Goal: Task Accomplishment & Management: Manage account settings

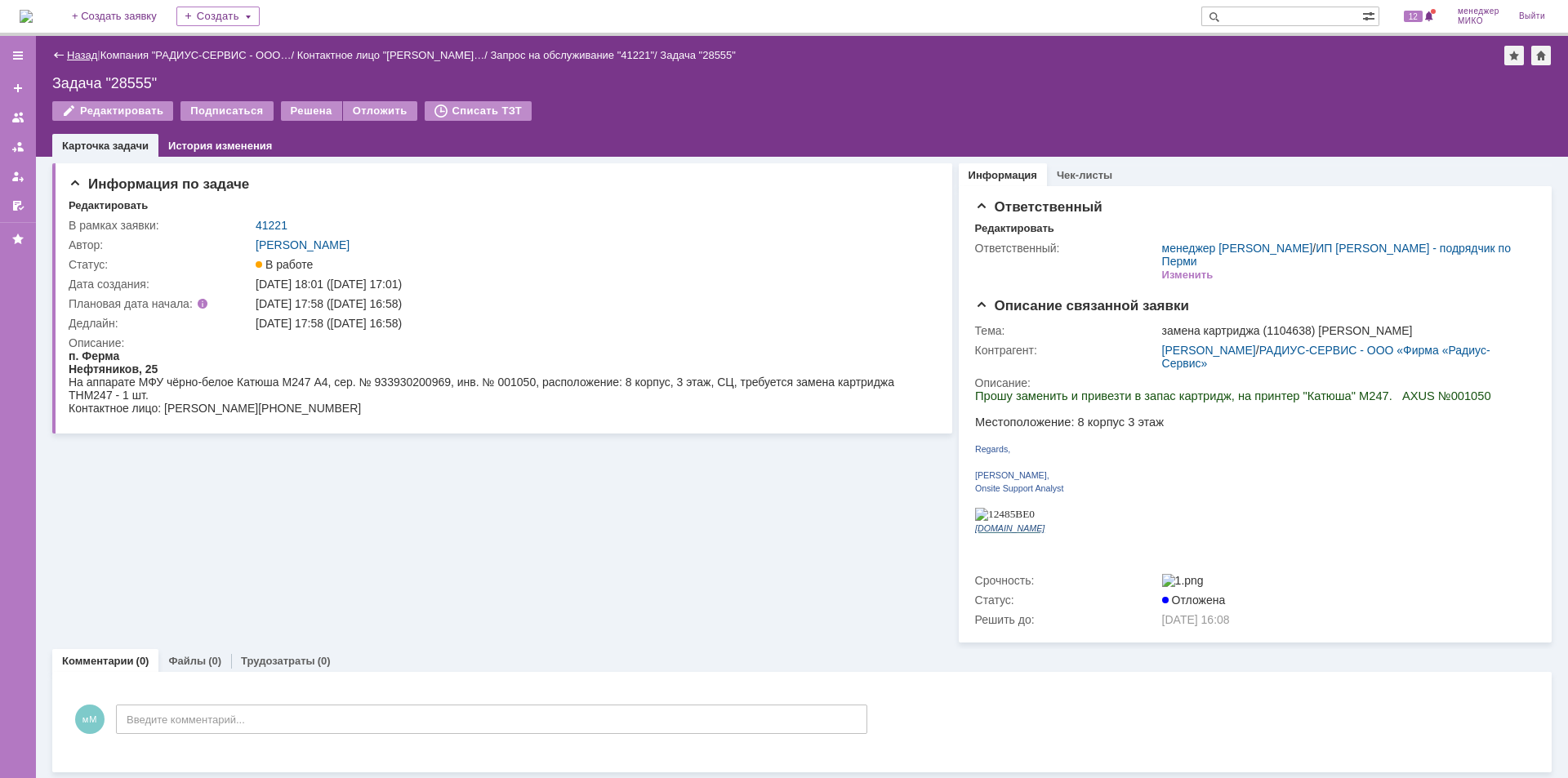
click at [69, 55] on link "Назад" at bounding box center [82, 54] width 30 height 12
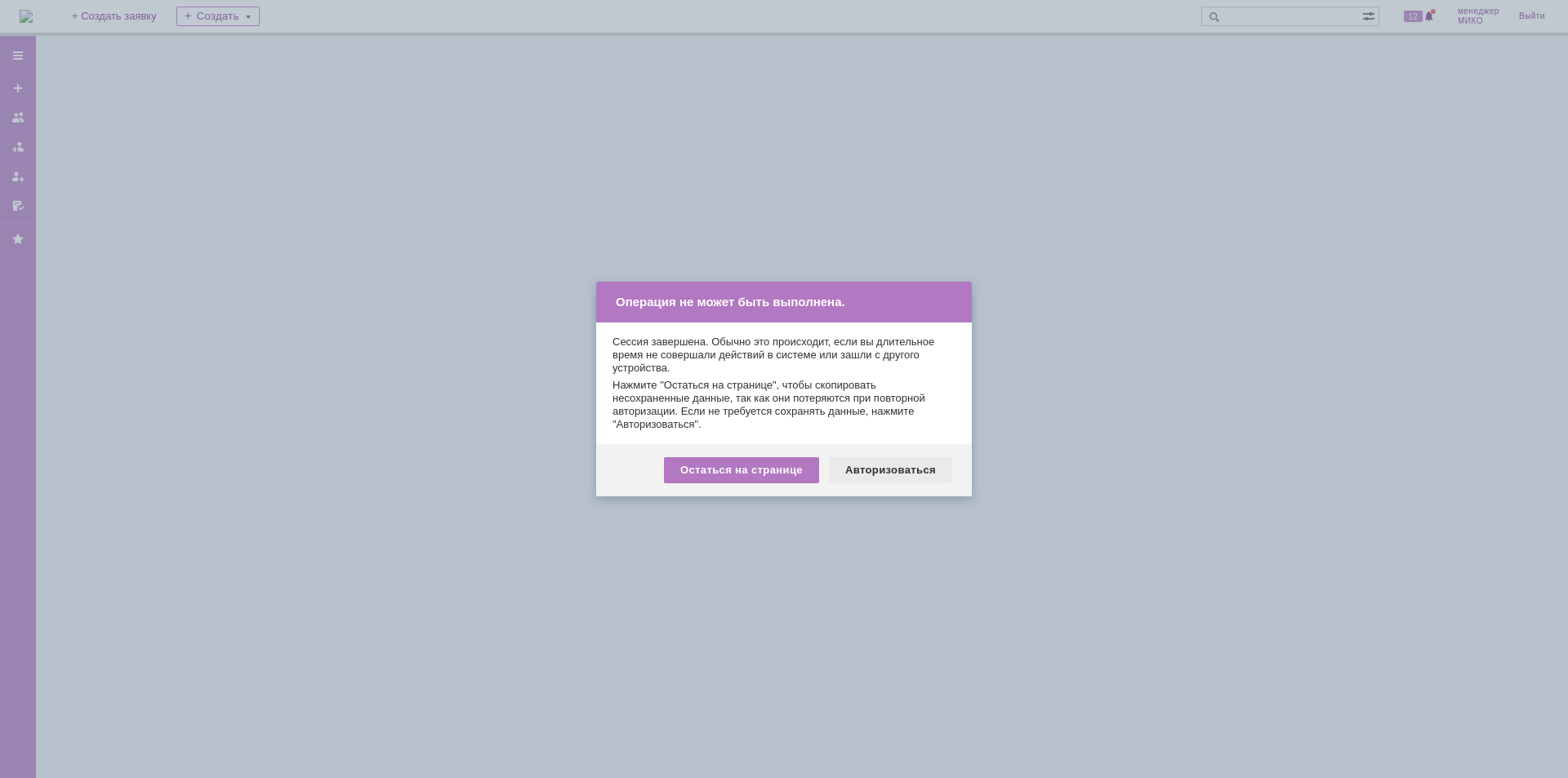
click at [867, 472] on div "Авторизоваться" at bounding box center [890, 470] width 124 height 26
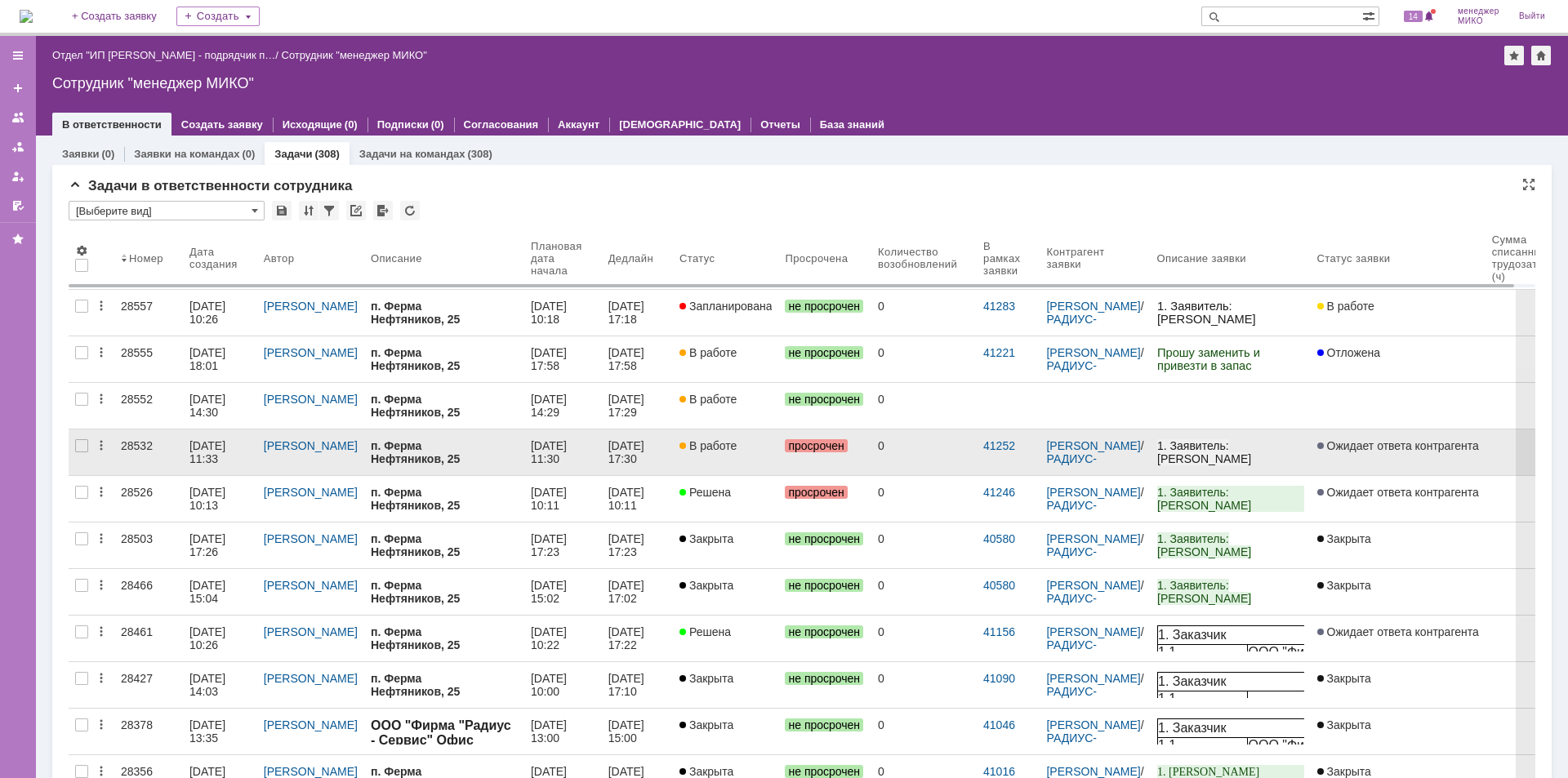
click at [136, 448] on div "28532" at bounding box center [148, 446] width 55 height 13
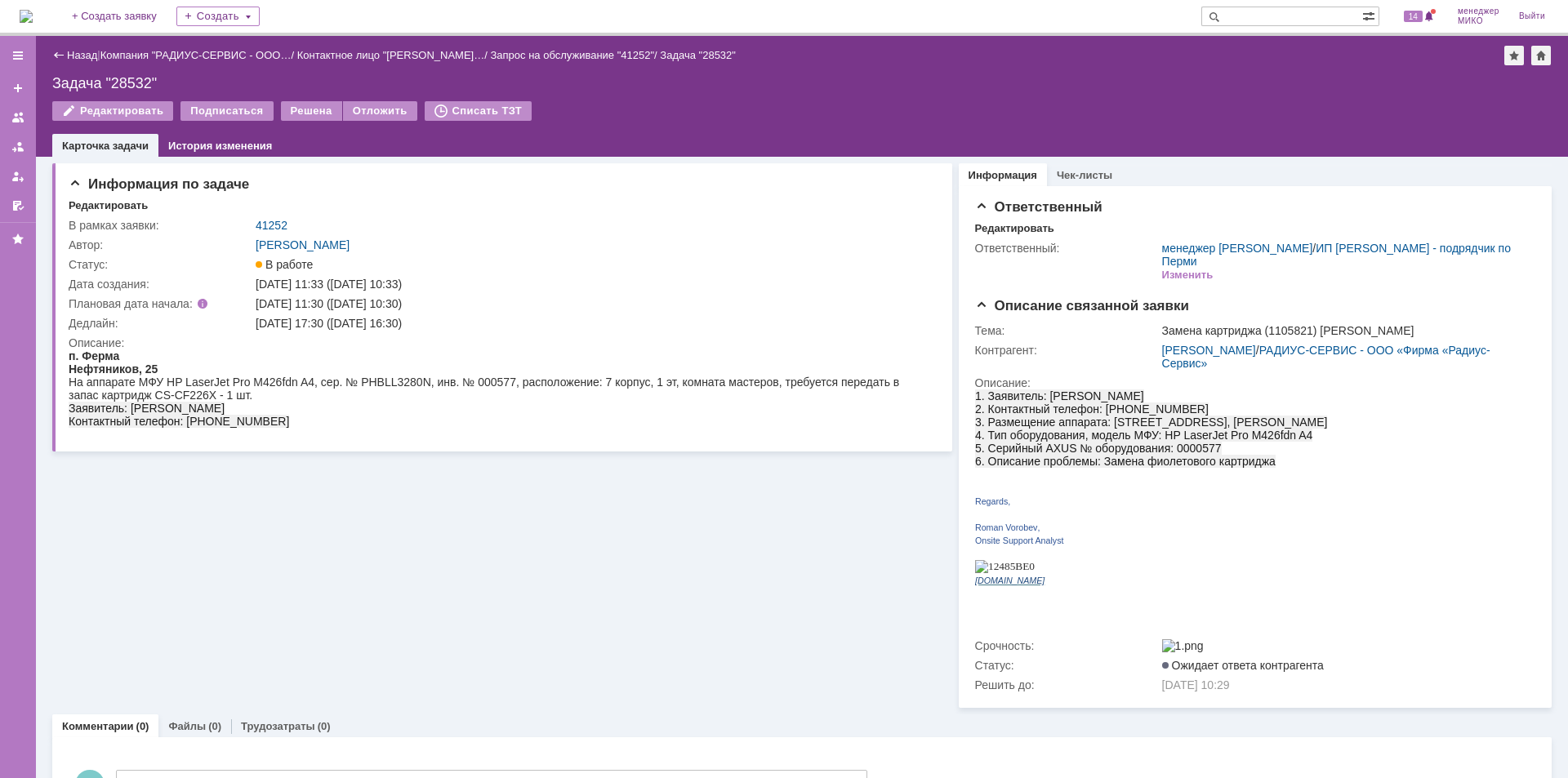
click at [72, 56] on link "Назад" at bounding box center [82, 54] width 30 height 12
